Goal: Communication & Community: Answer question/provide support

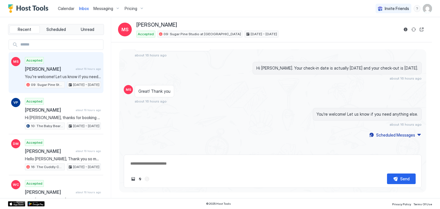
type textarea "*"
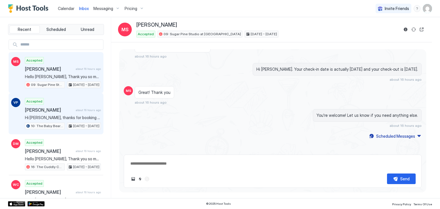
click at [61, 115] on span "Hi [PERSON_NAME], thanks for booking your stay with us! Details of your Booking…" at bounding box center [63, 117] width 76 height 5
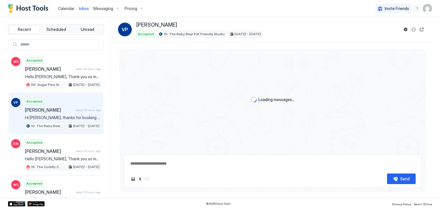
scroll to position [98, 0]
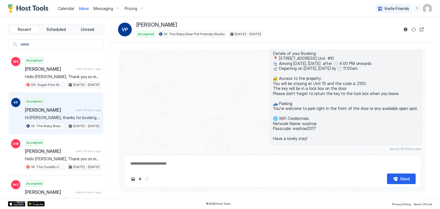
click at [64, 7] on span "Calendar" at bounding box center [66, 8] width 17 height 5
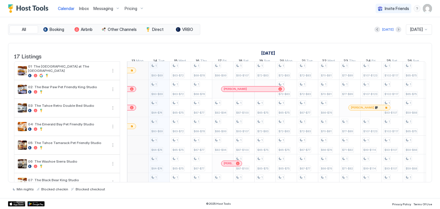
click at [85, 9] on span "Inbox" at bounding box center [84, 8] width 10 height 5
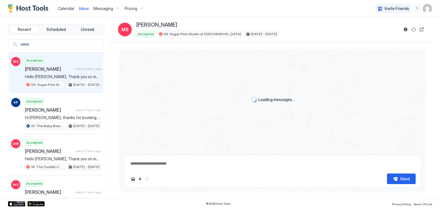
type textarea "*"
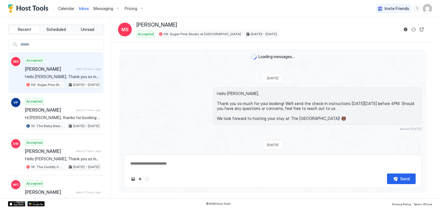
scroll to position [114, 0]
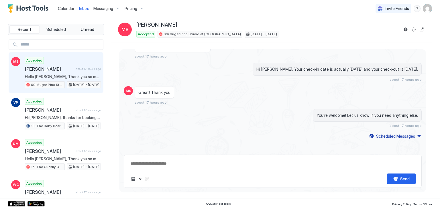
type textarea "*"
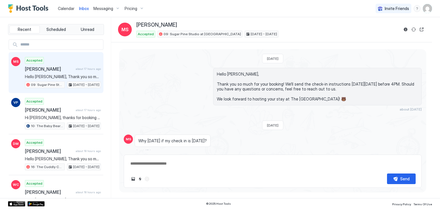
scroll to position [94, 0]
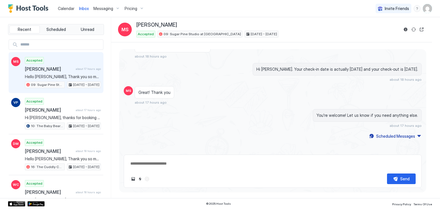
type textarea "*"
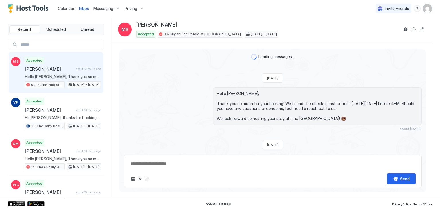
scroll to position [114, 0]
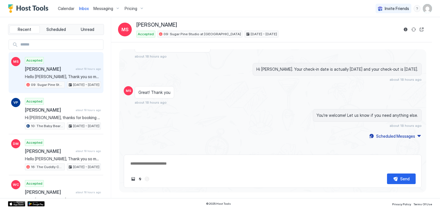
type textarea "*"
